Goal: Information Seeking & Learning: Understand process/instructions

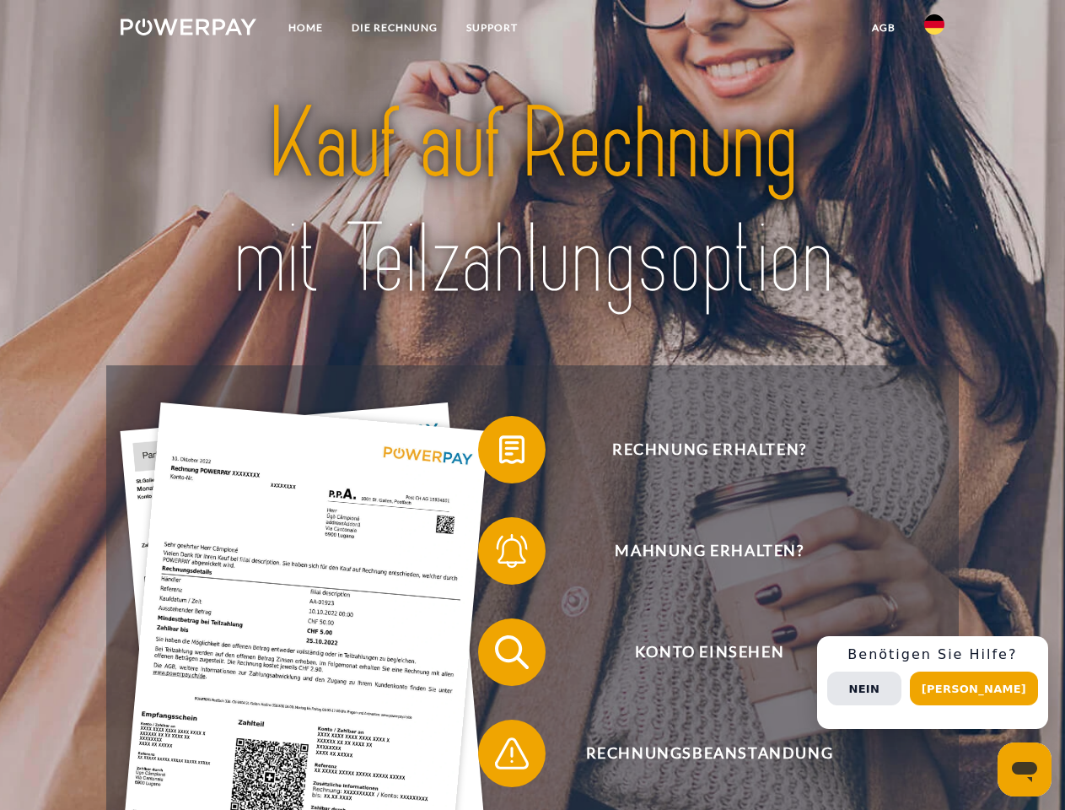
click at [188, 30] on img at bounding box center [189, 27] width 136 height 17
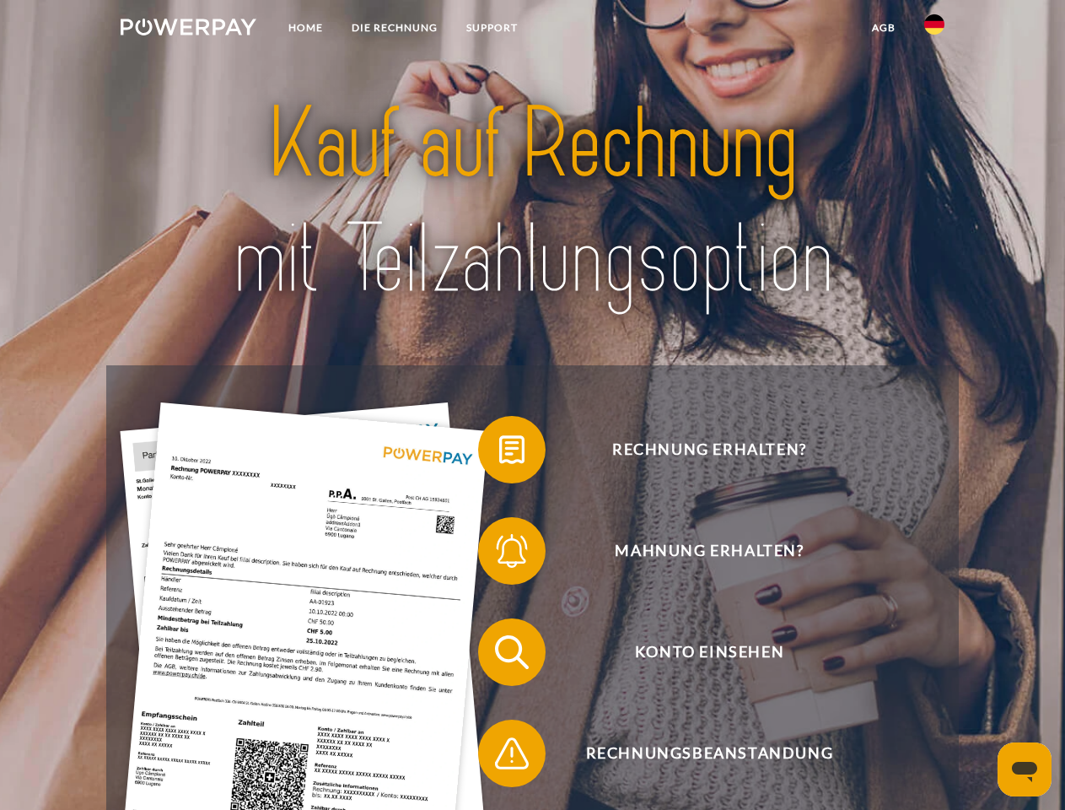
click at [935, 30] on img at bounding box center [934, 24] width 20 height 20
click at [883, 28] on link "agb" at bounding box center [884, 28] width 52 height 30
click at [499, 453] on span at bounding box center [486, 449] width 84 height 84
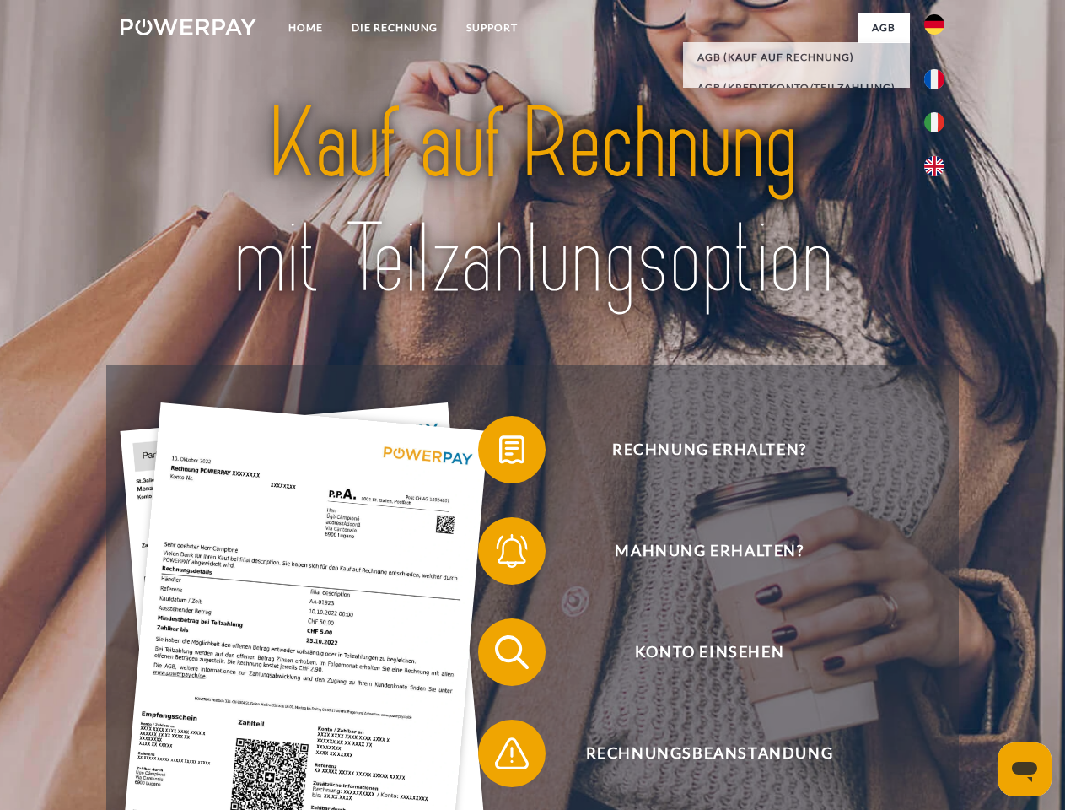
click at [499, 554] on span at bounding box center [486, 551] width 84 height 84
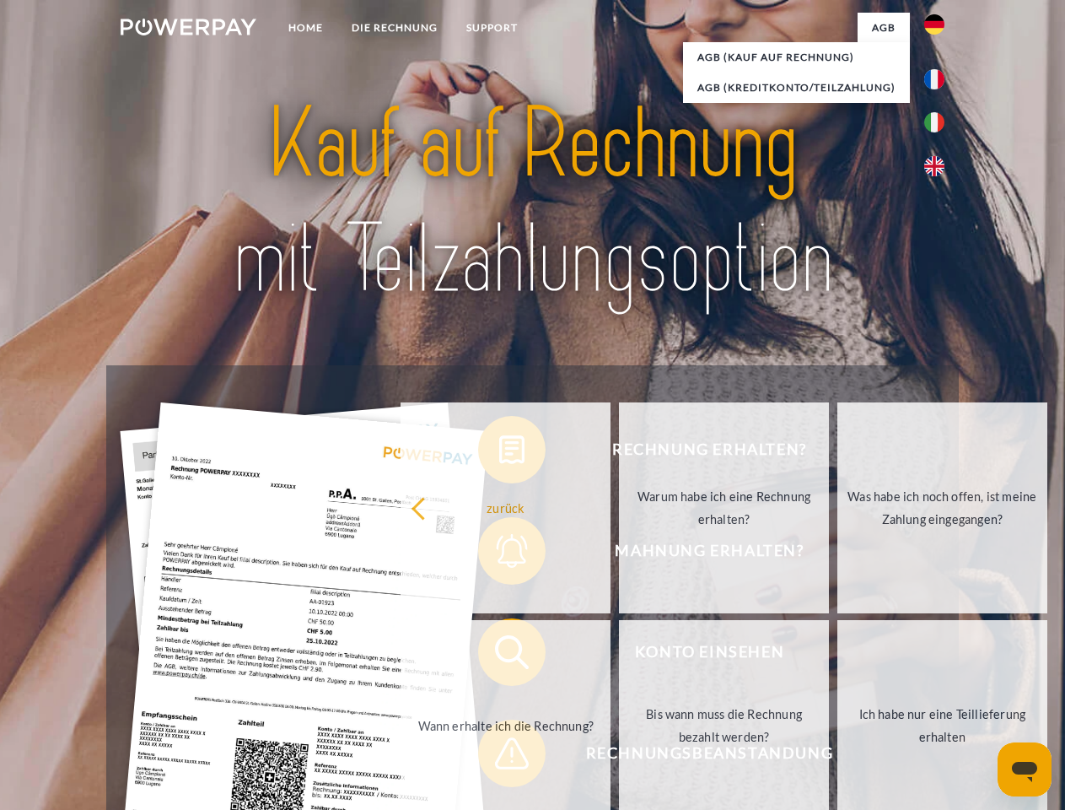
click at [619, 655] on link "Bis wann muss die Rechnung bezahlt werden?" at bounding box center [724, 725] width 210 height 211
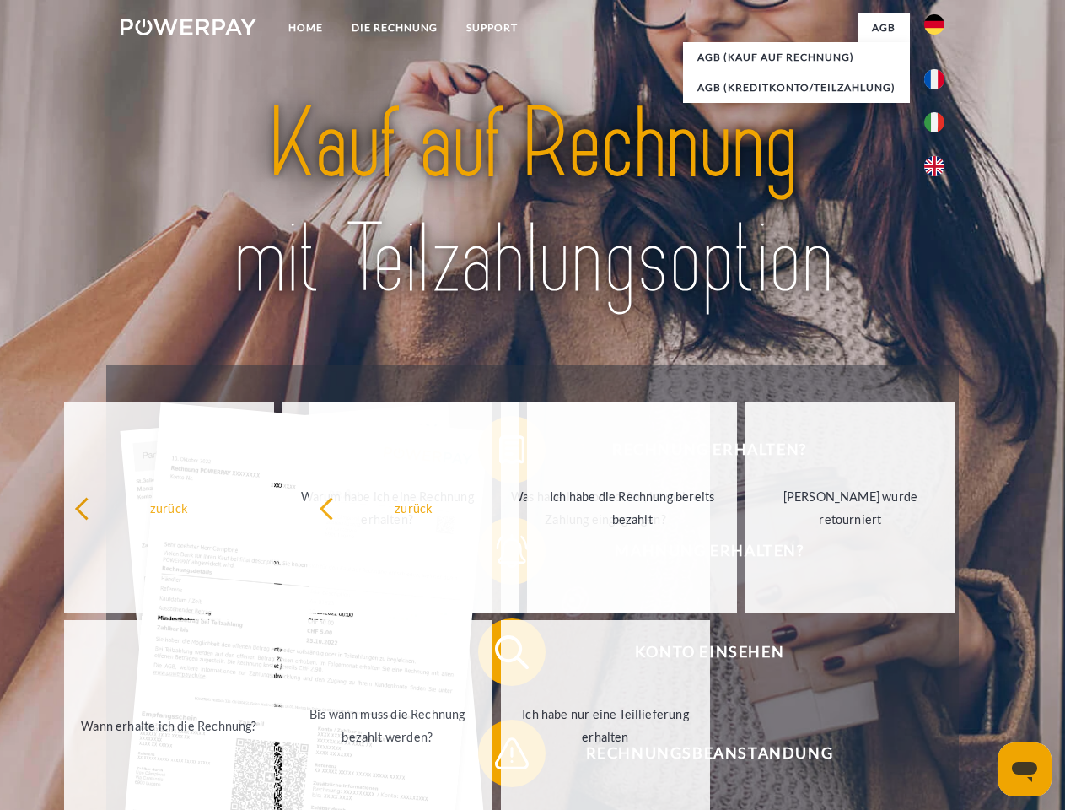
click at [499, 757] on span at bounding box center [486, 753] width 84 height 84
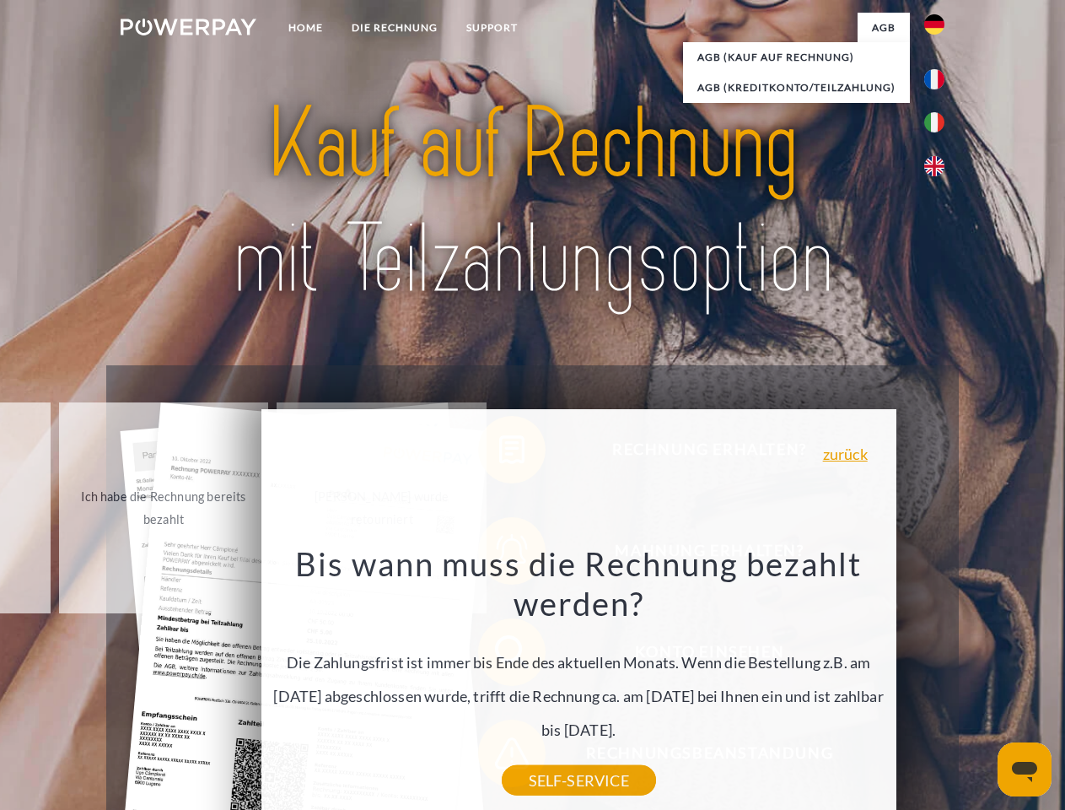
click at [939, 682] on div "Rechnung erhalten? Mahnung erhalten? Konto einsehen" at bounding box center [532, 702] width 852 height 675
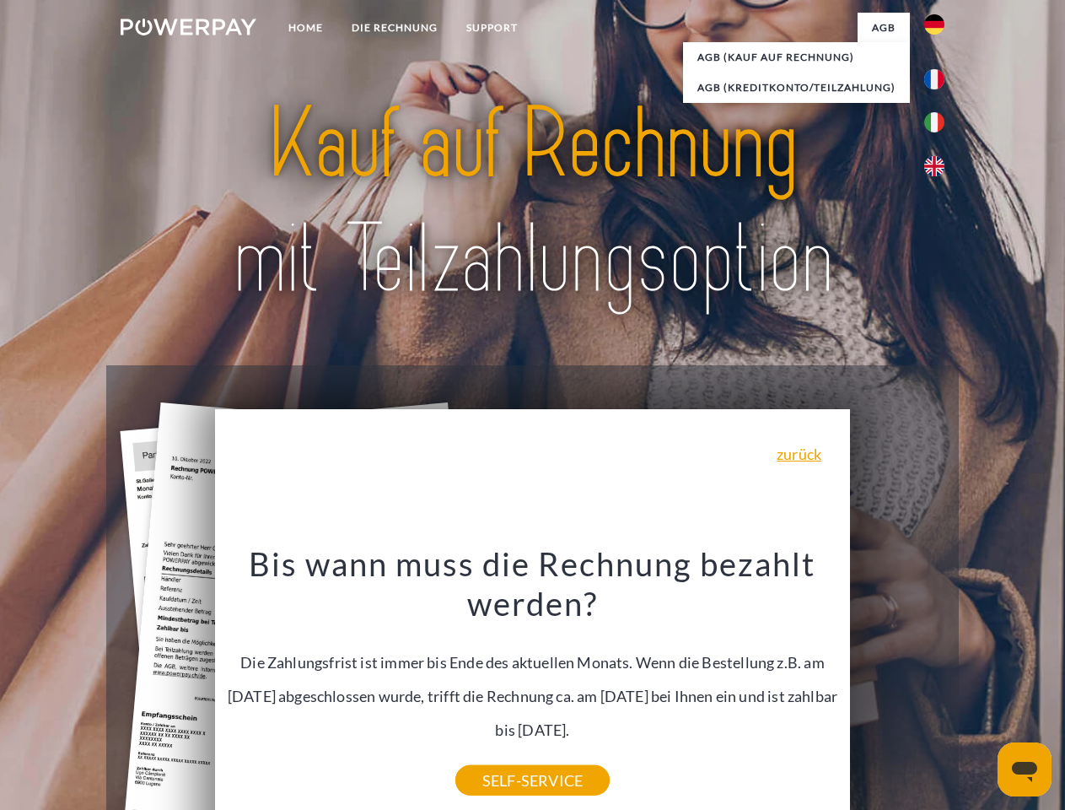
click at [897, 686] on span "Konto einsehen" at bounding box center [709, 651] width 413 height 67
click at [980, 688] on header "Home DIE RECHNUNG SUPPORT" at bounding box center [532, 582] width 1065 height 1165
